Goal: Task Accomplishment & Management: Use online tool/utility

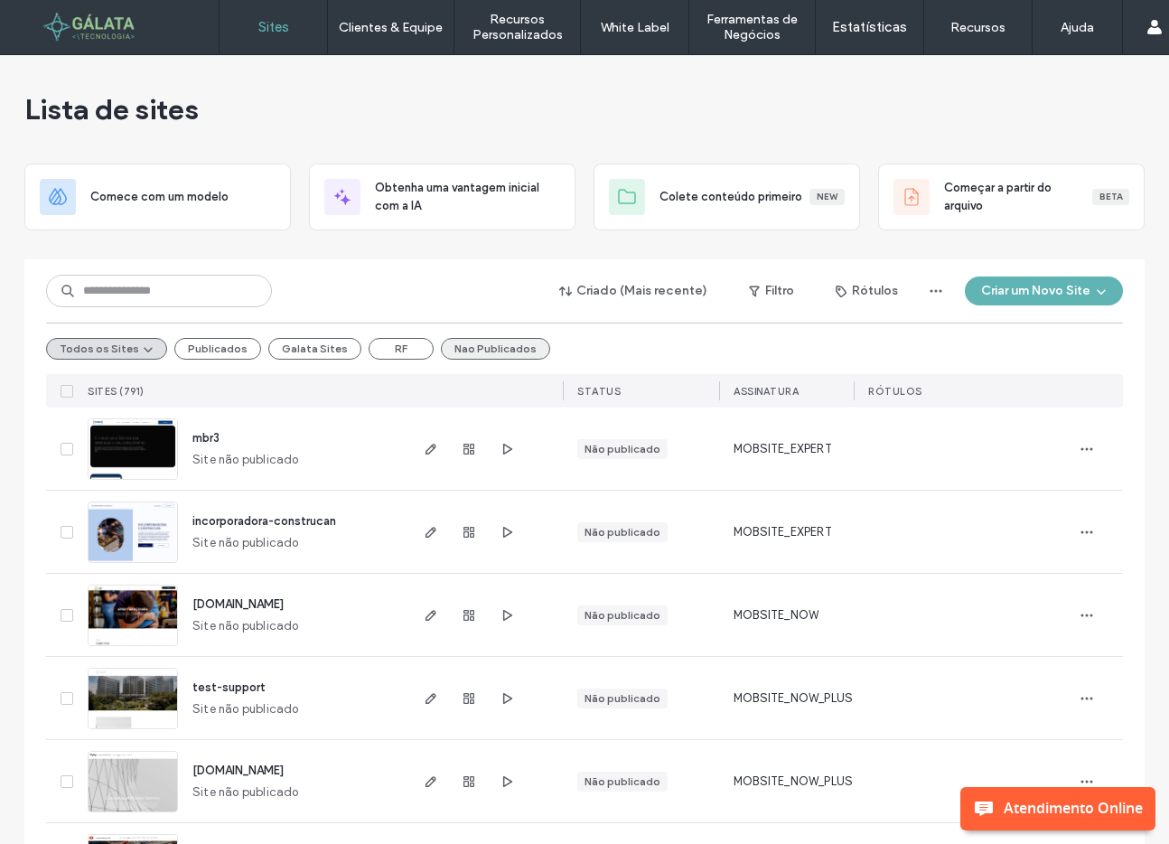
click at [472, 343] on button "Nao Publicados" at bounding box center [495, 349] width 109 height 22
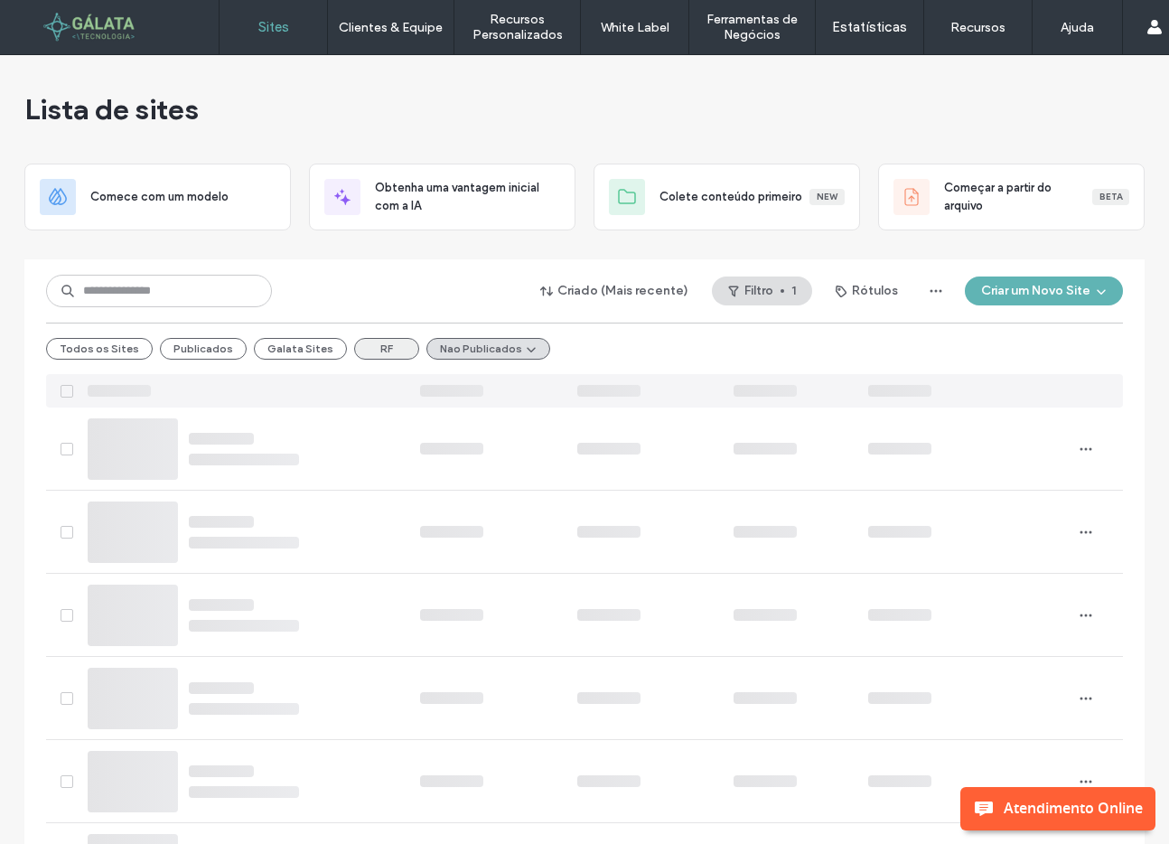
click at [369, 356] on button "RF" at bounding box center [386, 349] width 65 height 22
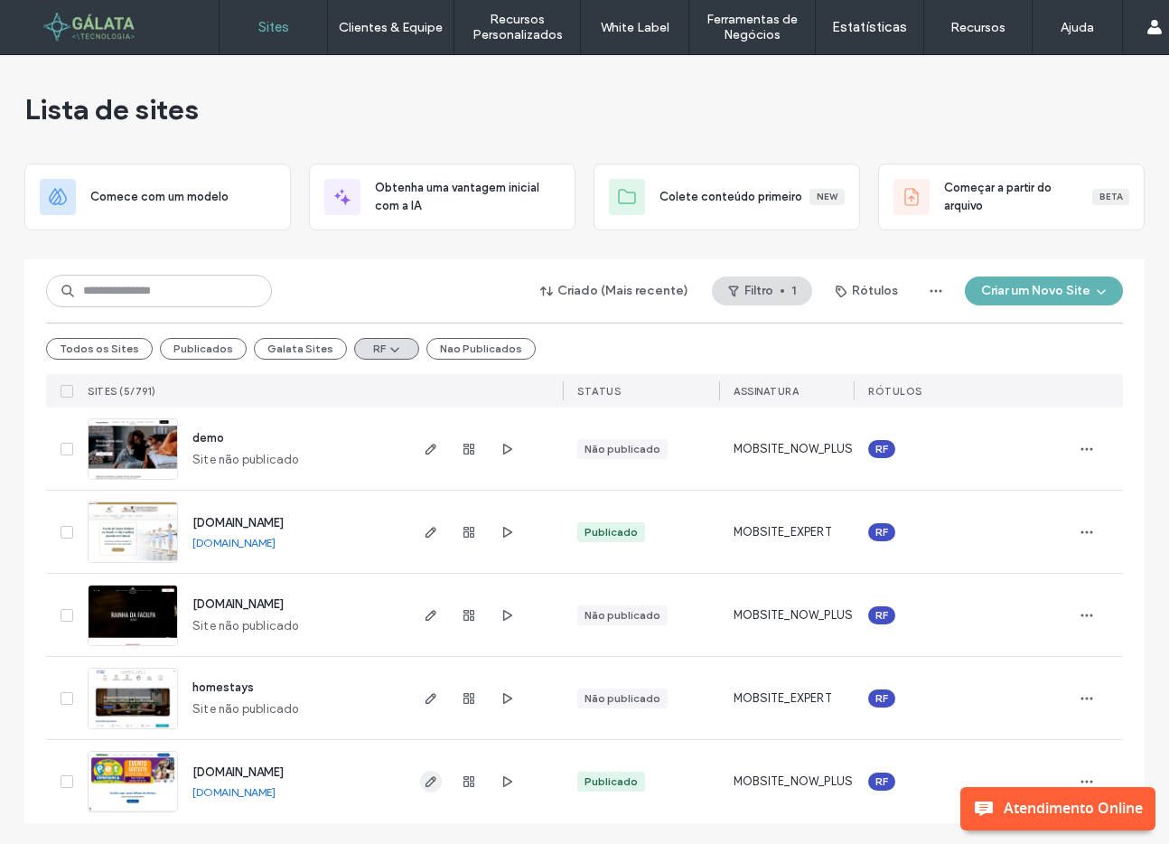
click at [424, 779] on icon "button" at bounding box center [431, 781] width 14 height 14
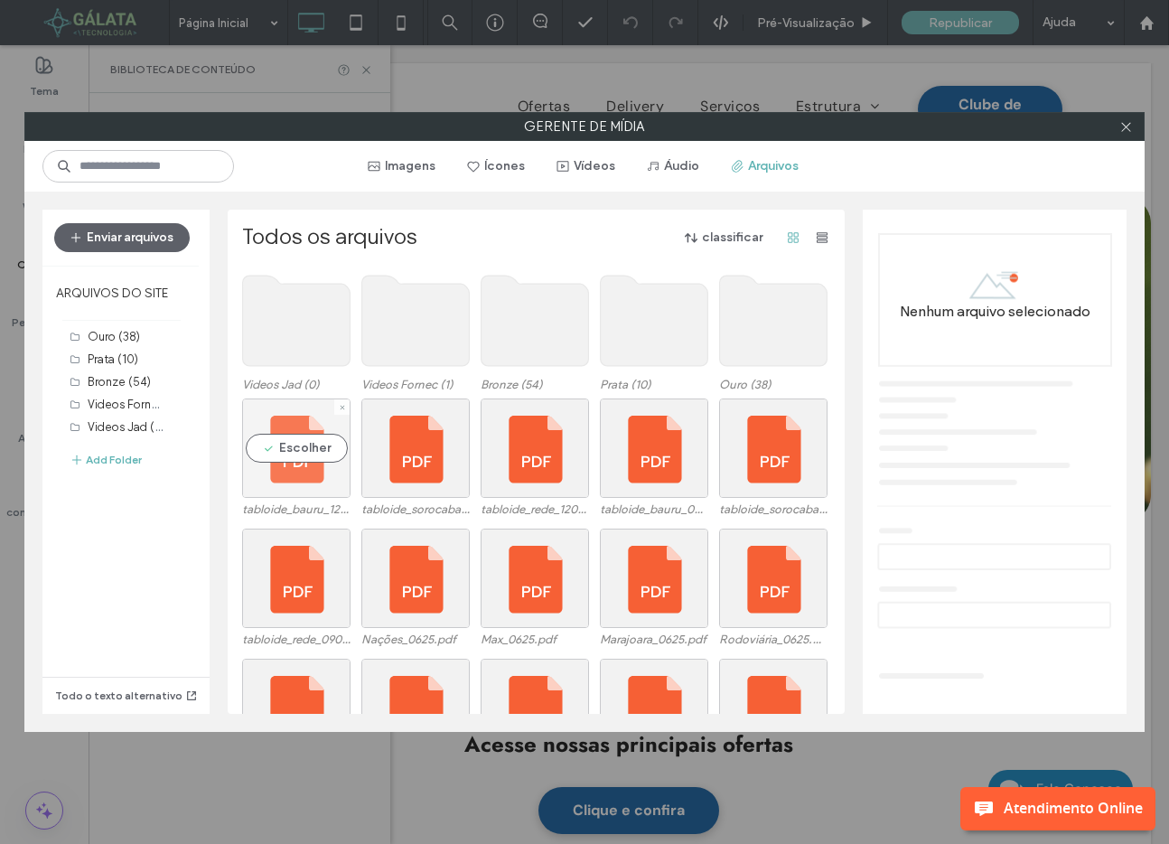
click at [296, 478] on div "Escolher" at bounding box center [296, 447] width 108 height 99
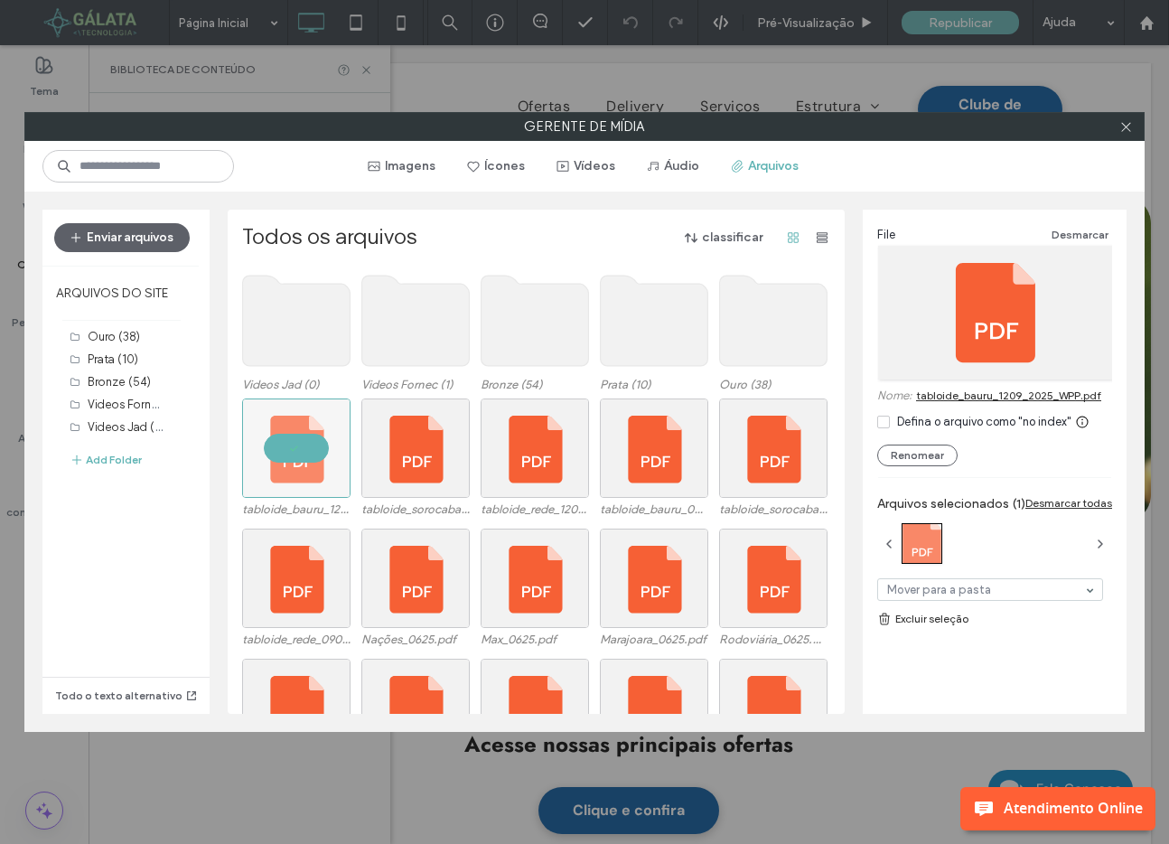
click at [972, 397] on link "tabloide_bauru_1209_2025_WPP.pdf" at bounding box center [1008, 395] width 185 height 14
click at [413, 481] on div "Escolher" at bounding box center [415, 447] width 108 height 99
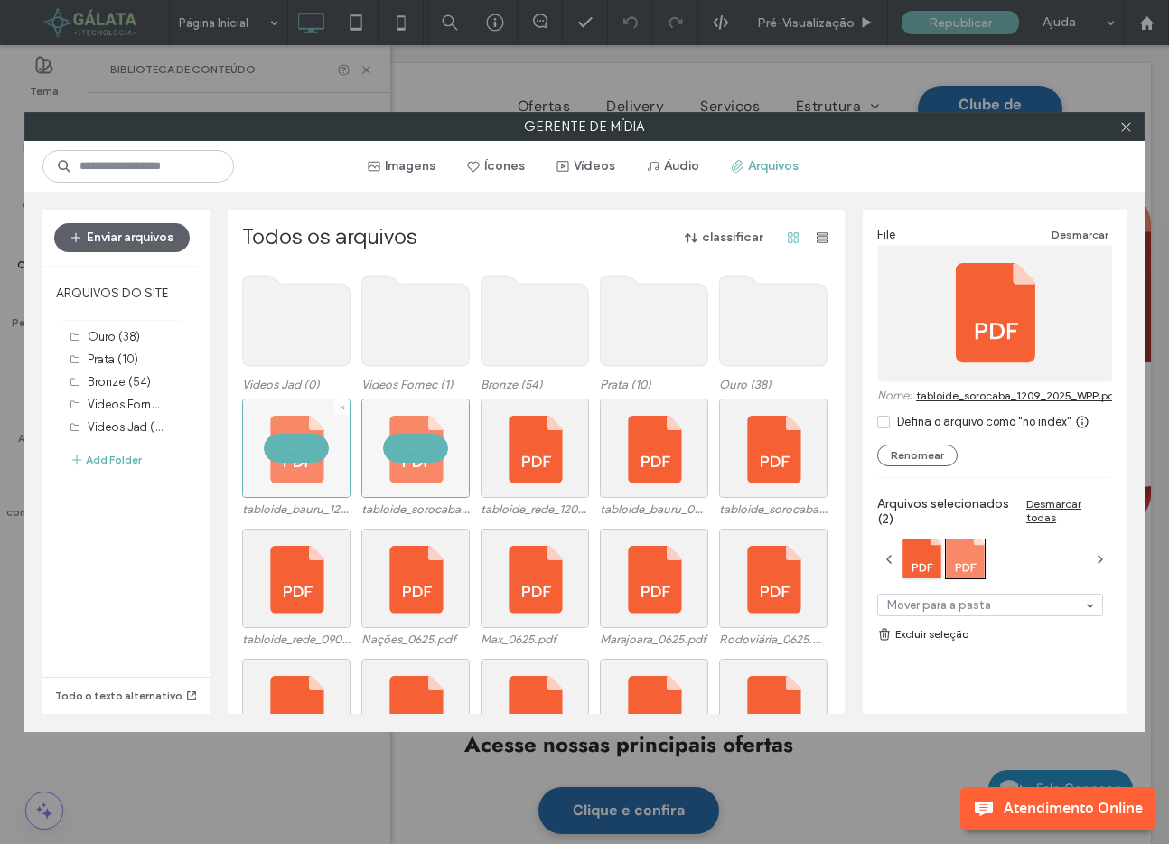
click at [280, 450] on div at bounding box center [296, 447] width 108 height 99
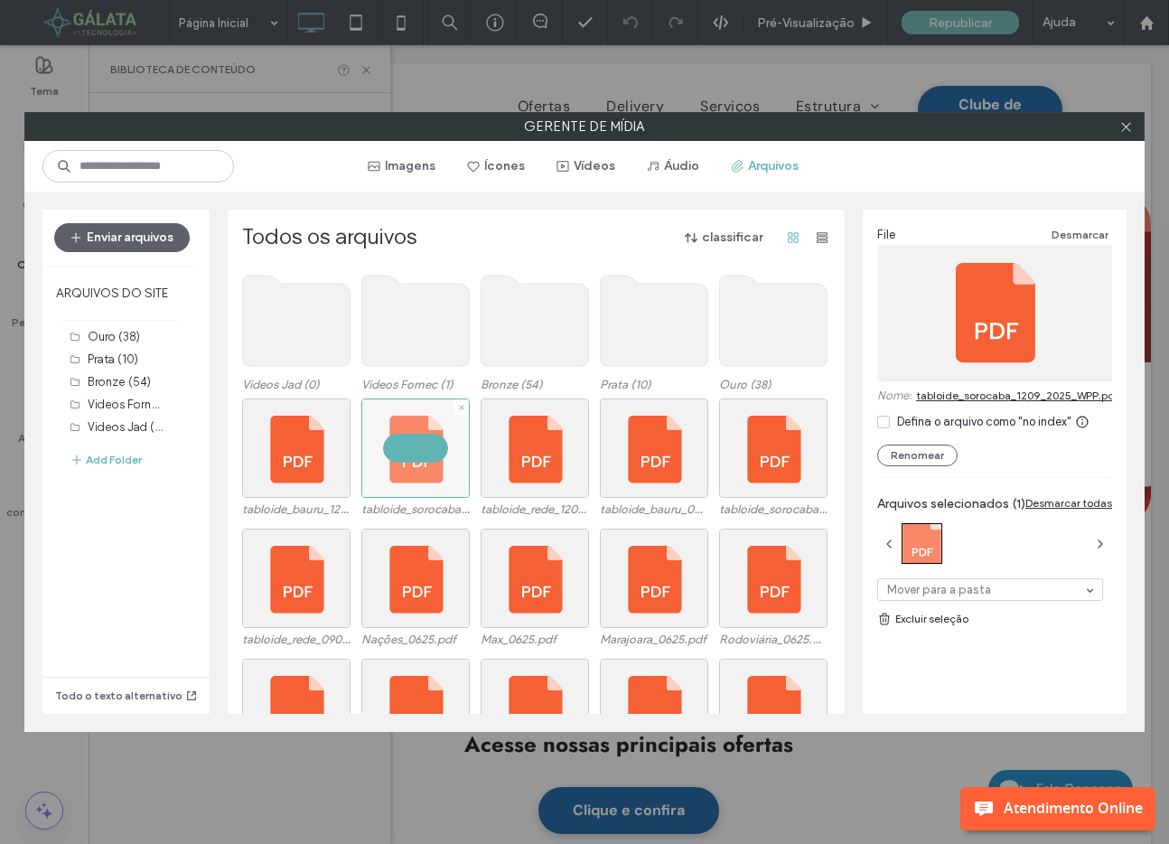
click at [399, 446] on div at bounding box center [415, 447] width 108 height 99
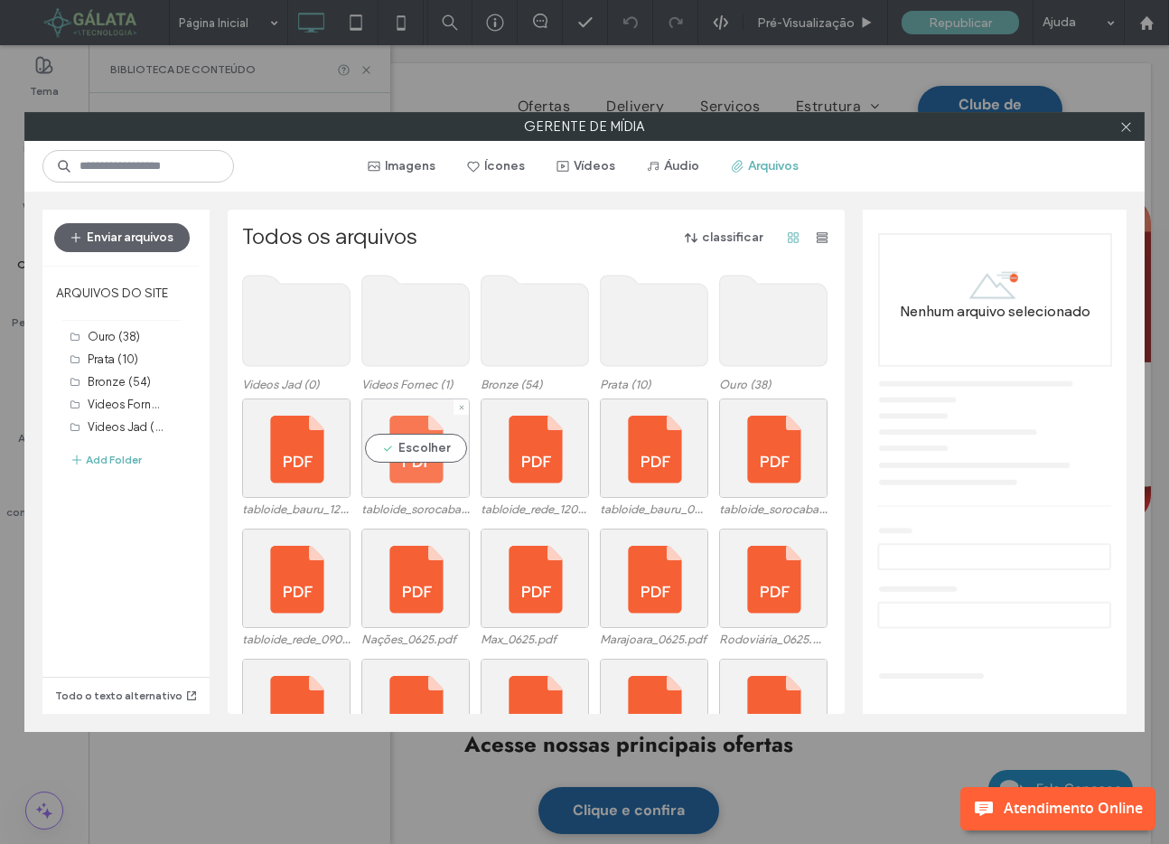
click at [396, 481] on div "Escolher" at bounding box center [415, 447] width 108 height 99
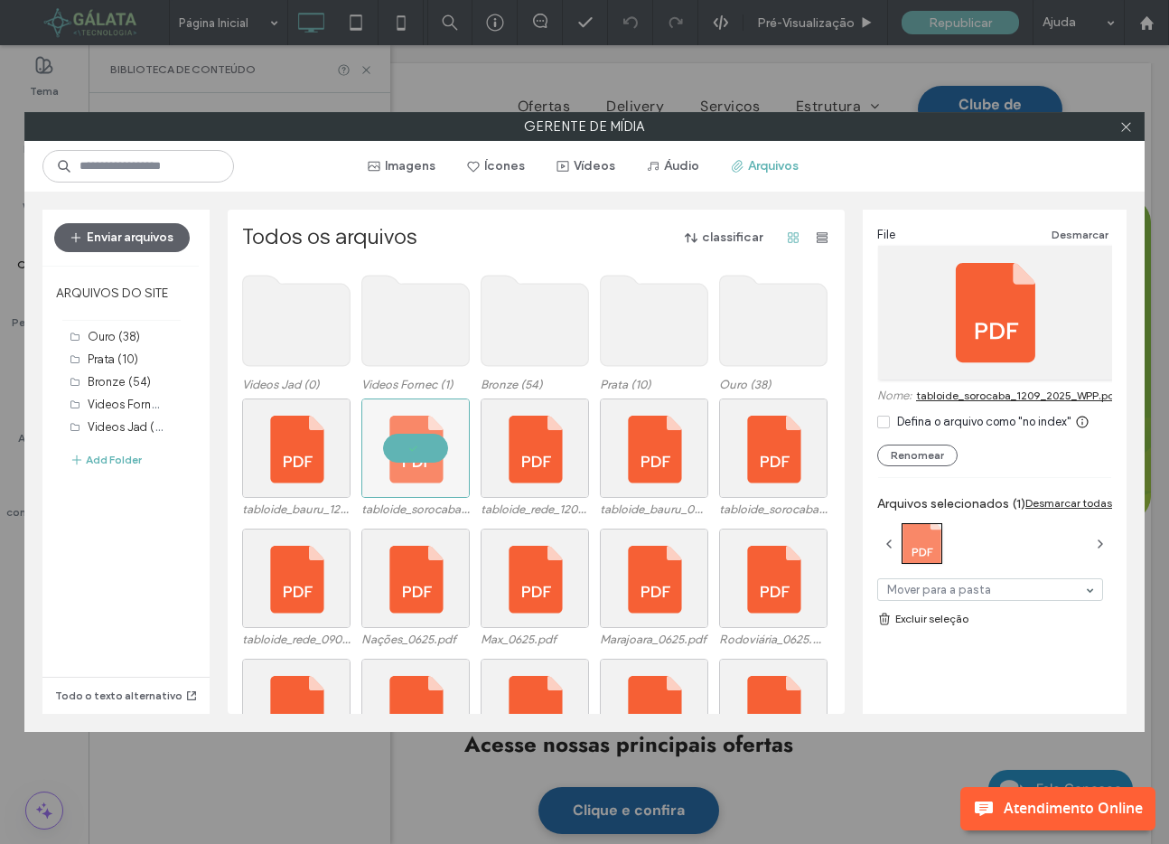
click at [1000, 395] on link "tabloide_sorocaba_1209_2025_WPP.pdf" at bounding box center [1017, 395] width 203 height 14
click at [541, 485] on div "Escolher" at bounding box center [535, 447] width 108 height 99
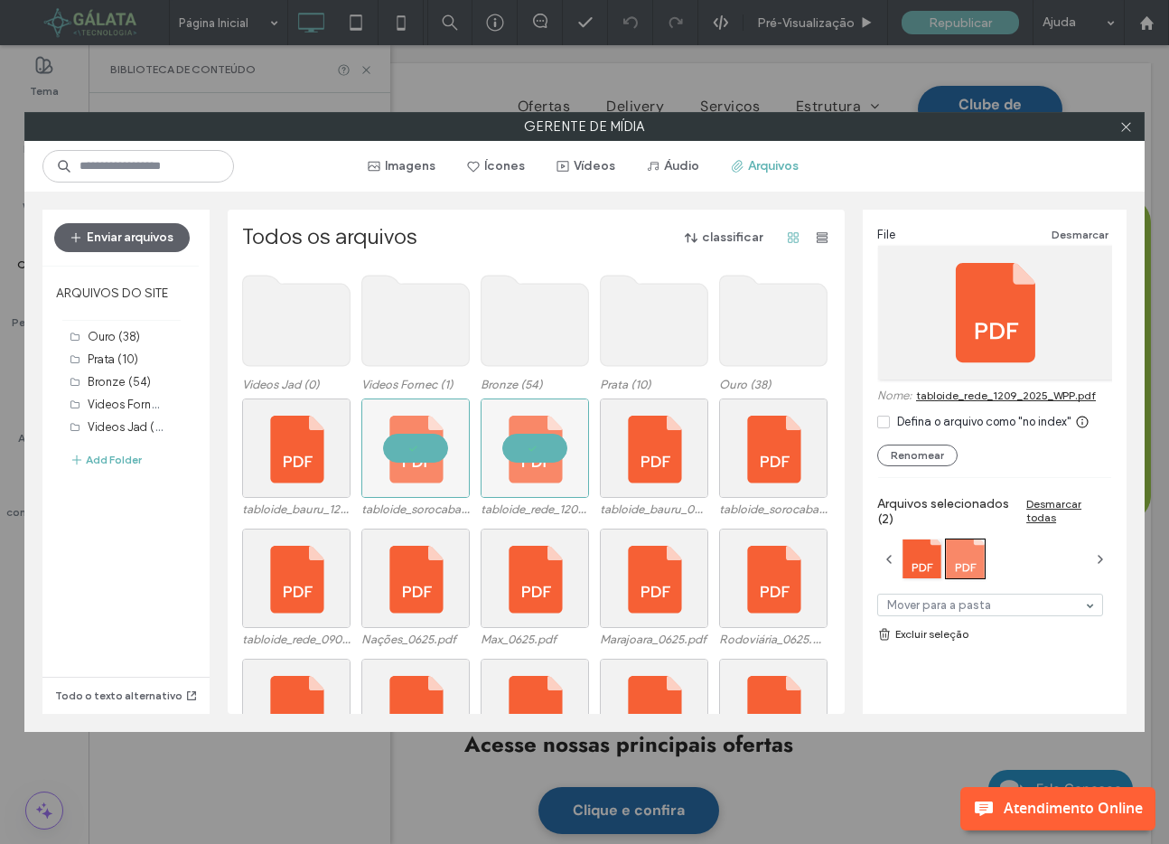
click at [1006, 397] on link "tabloide_rede_1209_2025_WPP.pdf" at bounding box center [1006, 395] width 180 height 14
click at [1123, 126] on icon at bounding box center [1126, 127] width 14 height 14
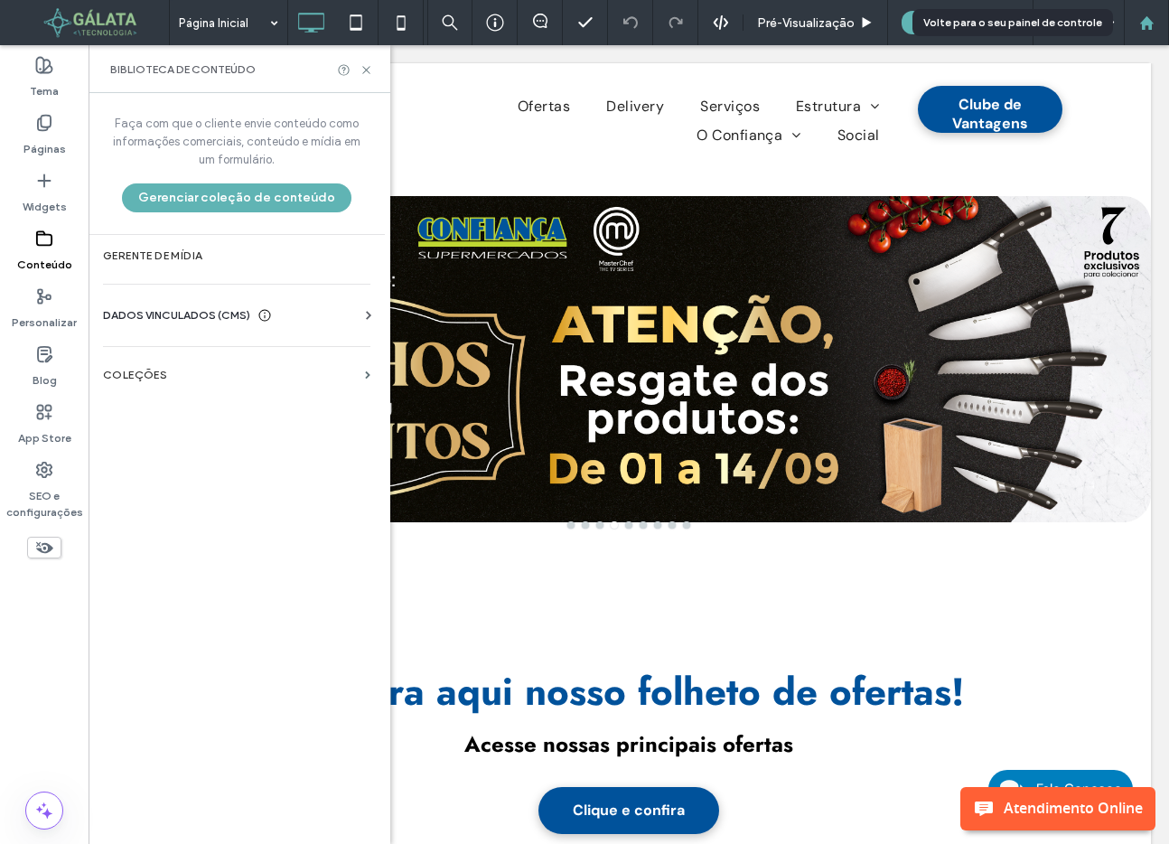
click at [1146, 18] on use at bounding box center [1146, 22] width 14 height 14
